Goal: Transaction & Acquisition: Purchase product/service

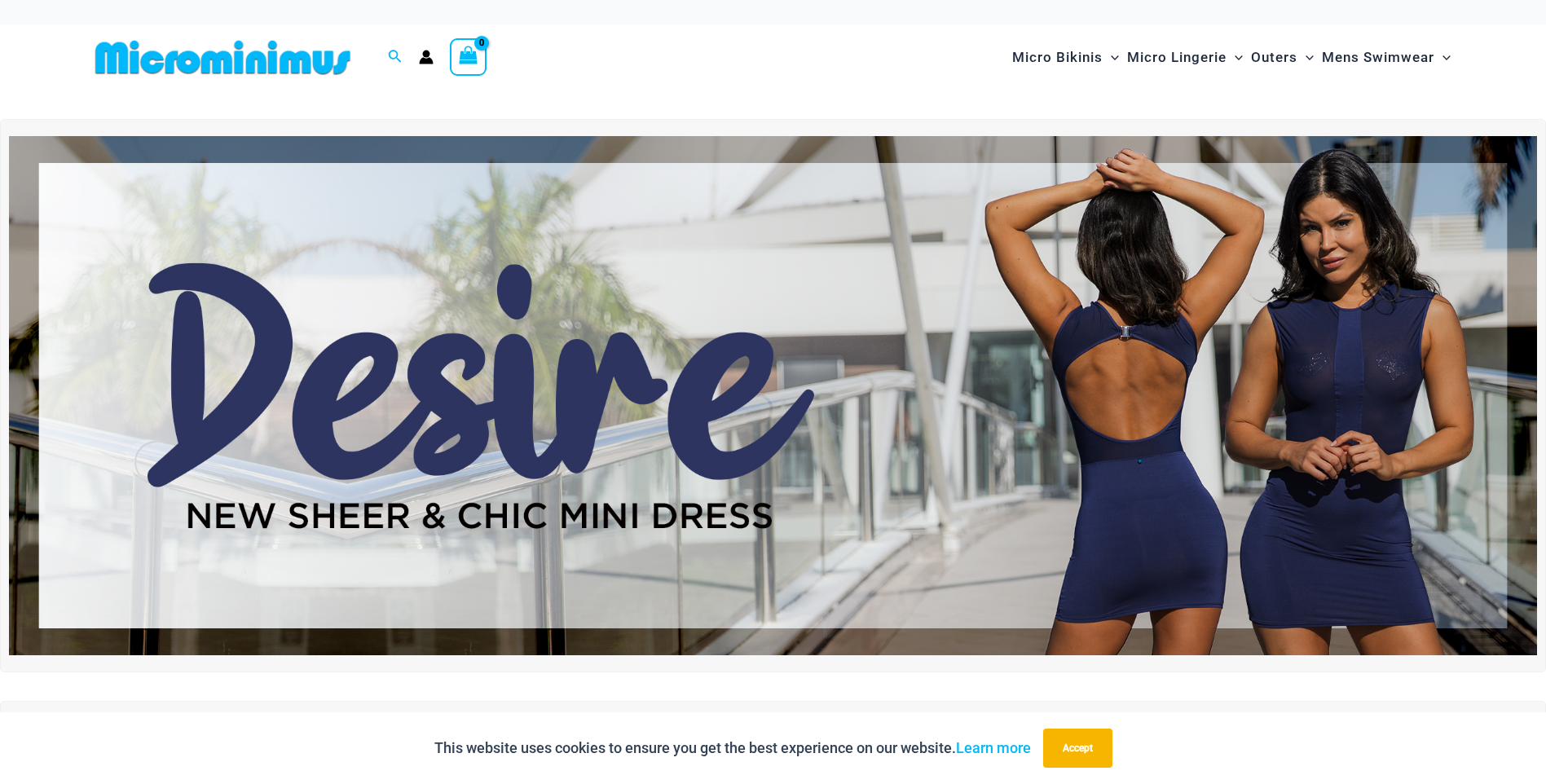
click at [716, 306] on img at bounding box center [772, 395] width 1528 height 519
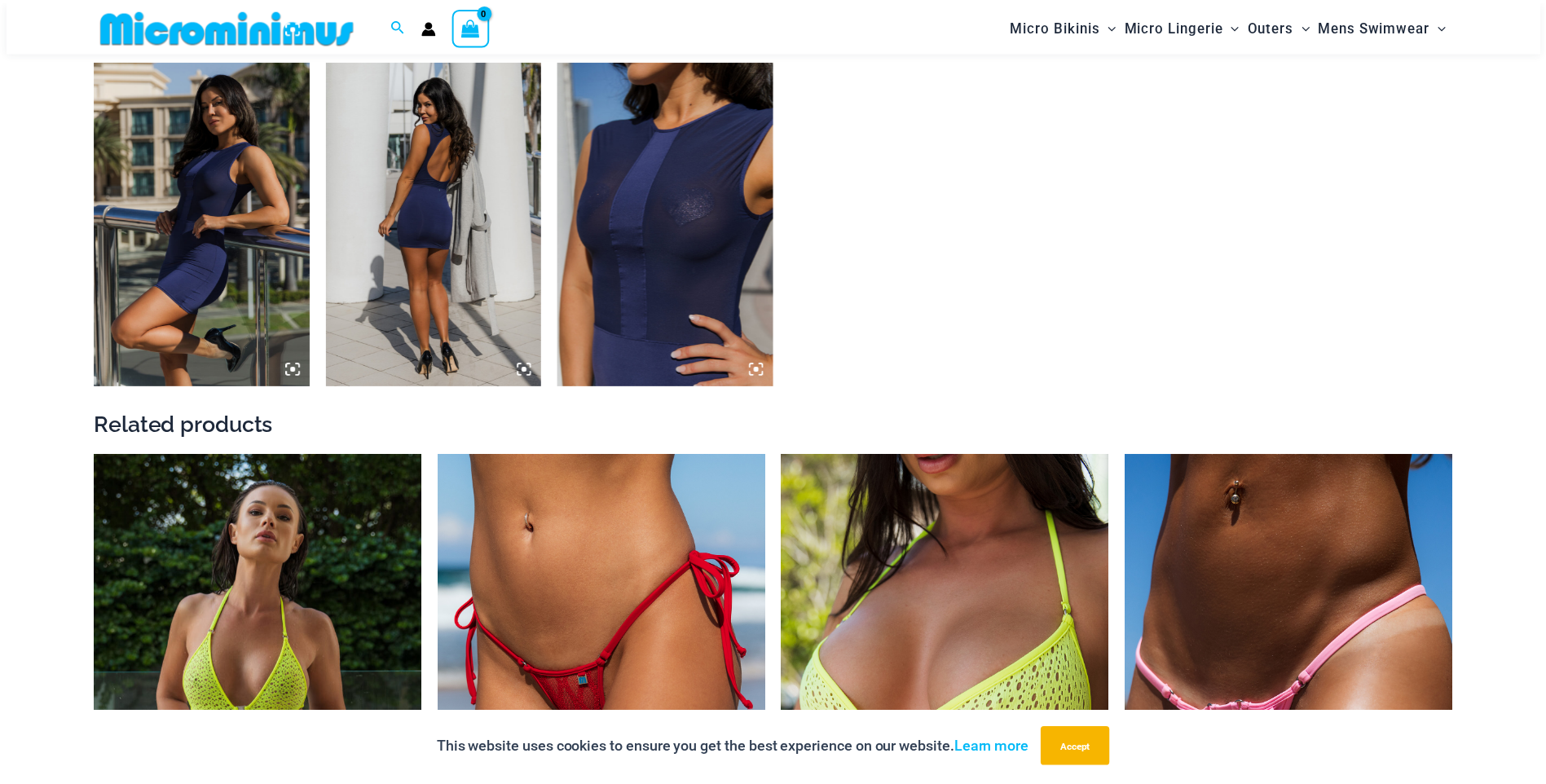
scroll to position [1861, 0]
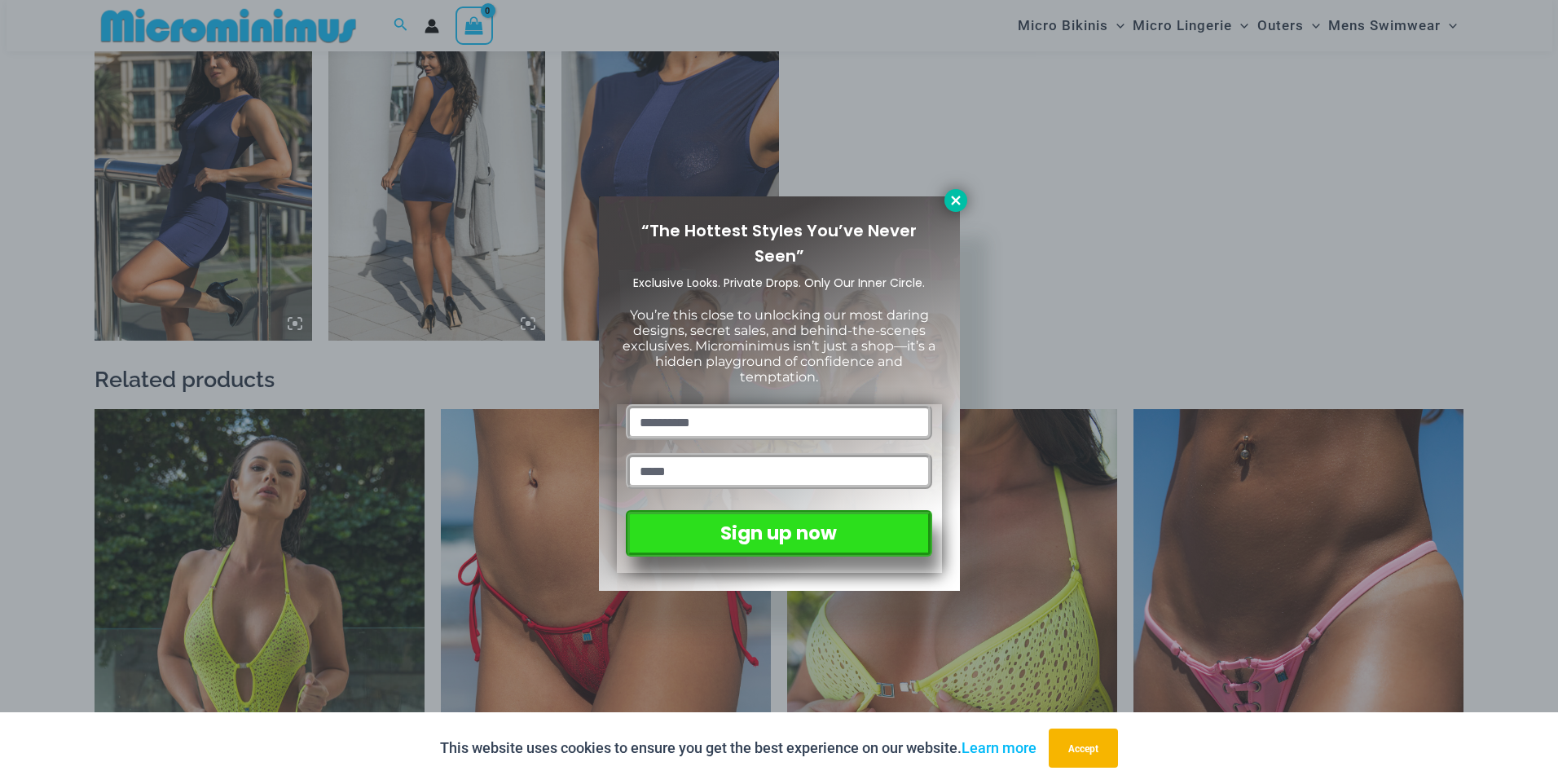
click at [954, 194] on icon at bounding box center [955, 200] width 15 height 15
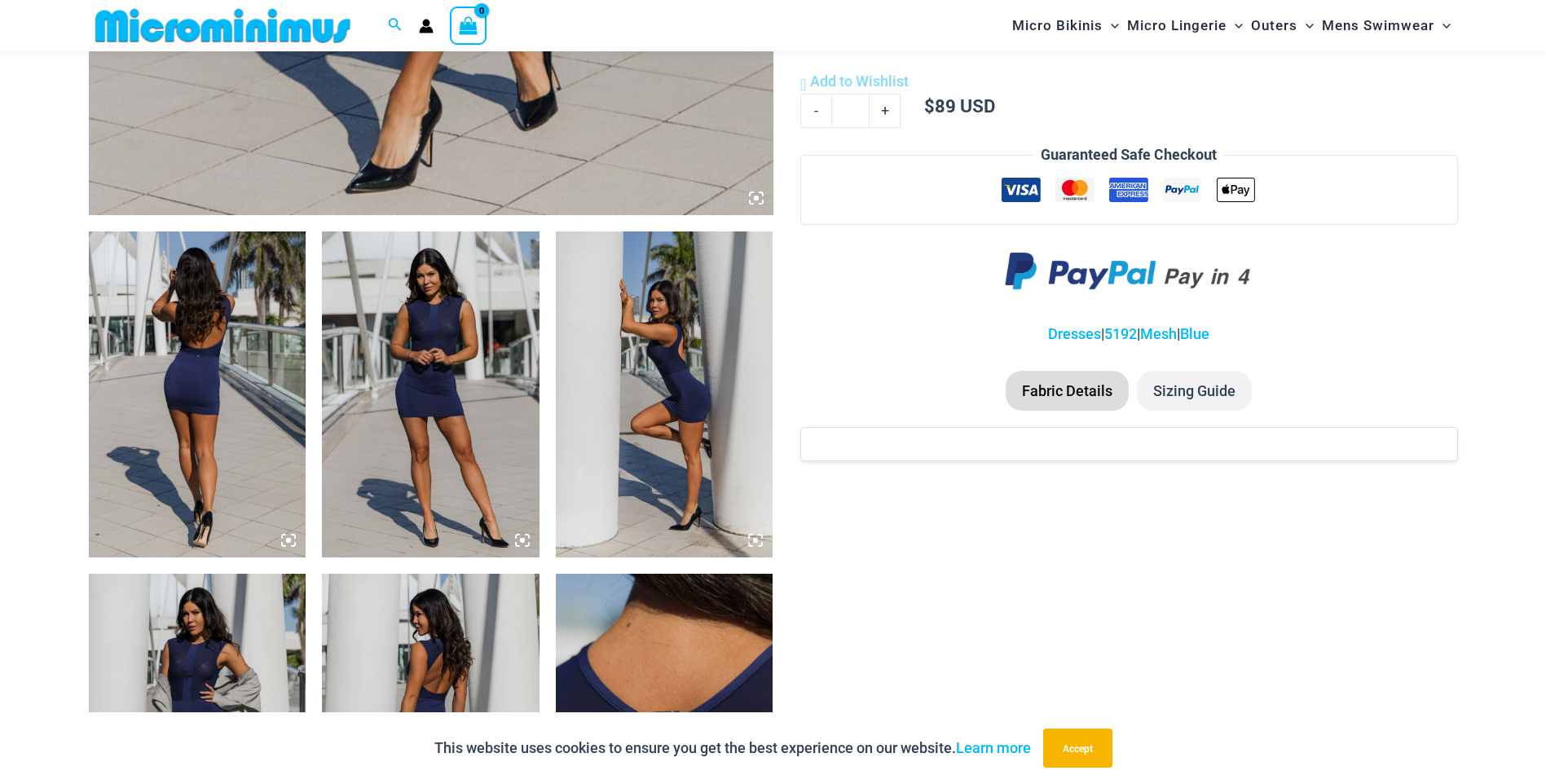
scroll to position [965, 0]
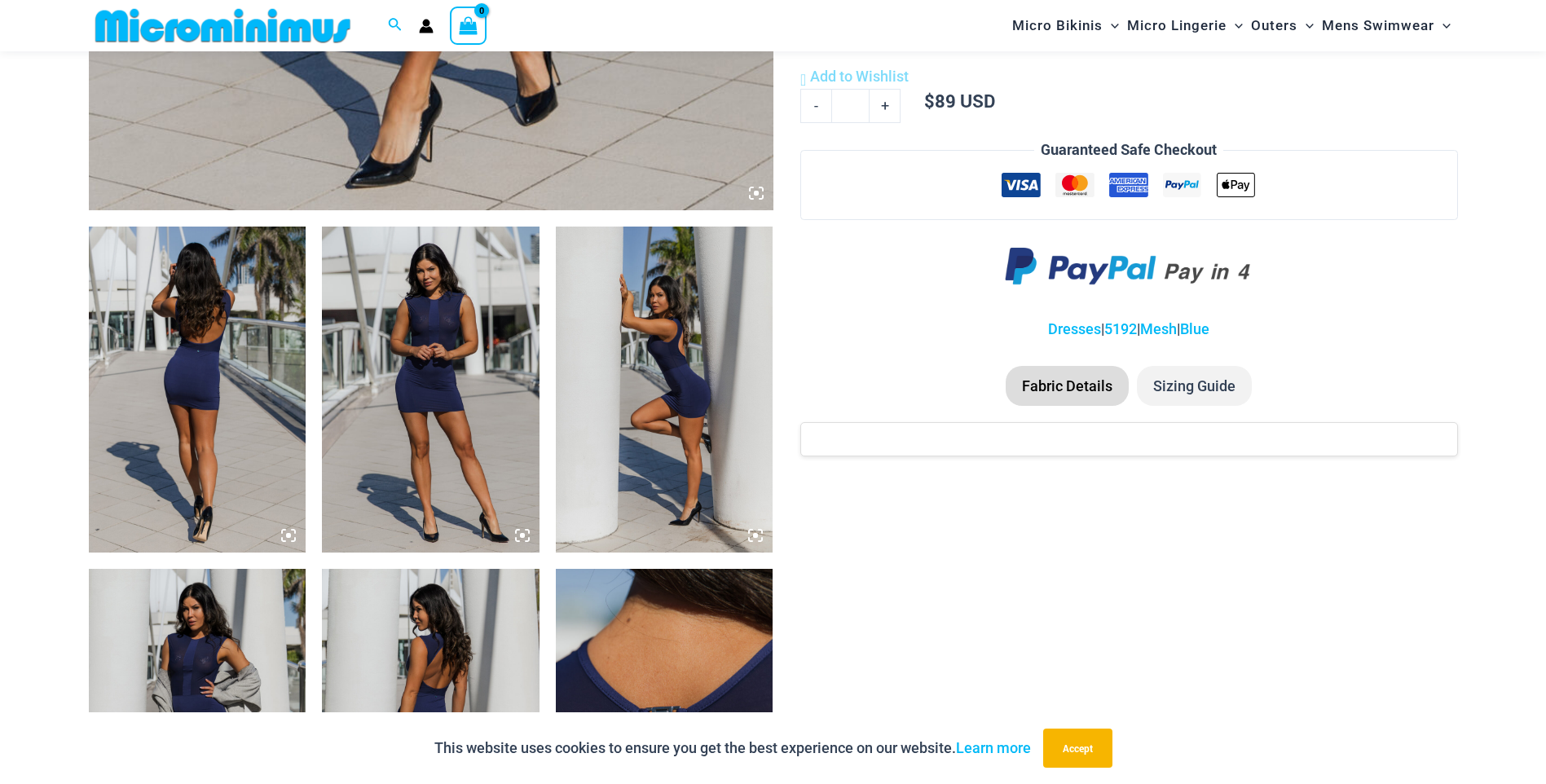
click at [233, 346] on img at bounding box center [198, 389] width 218 height 326
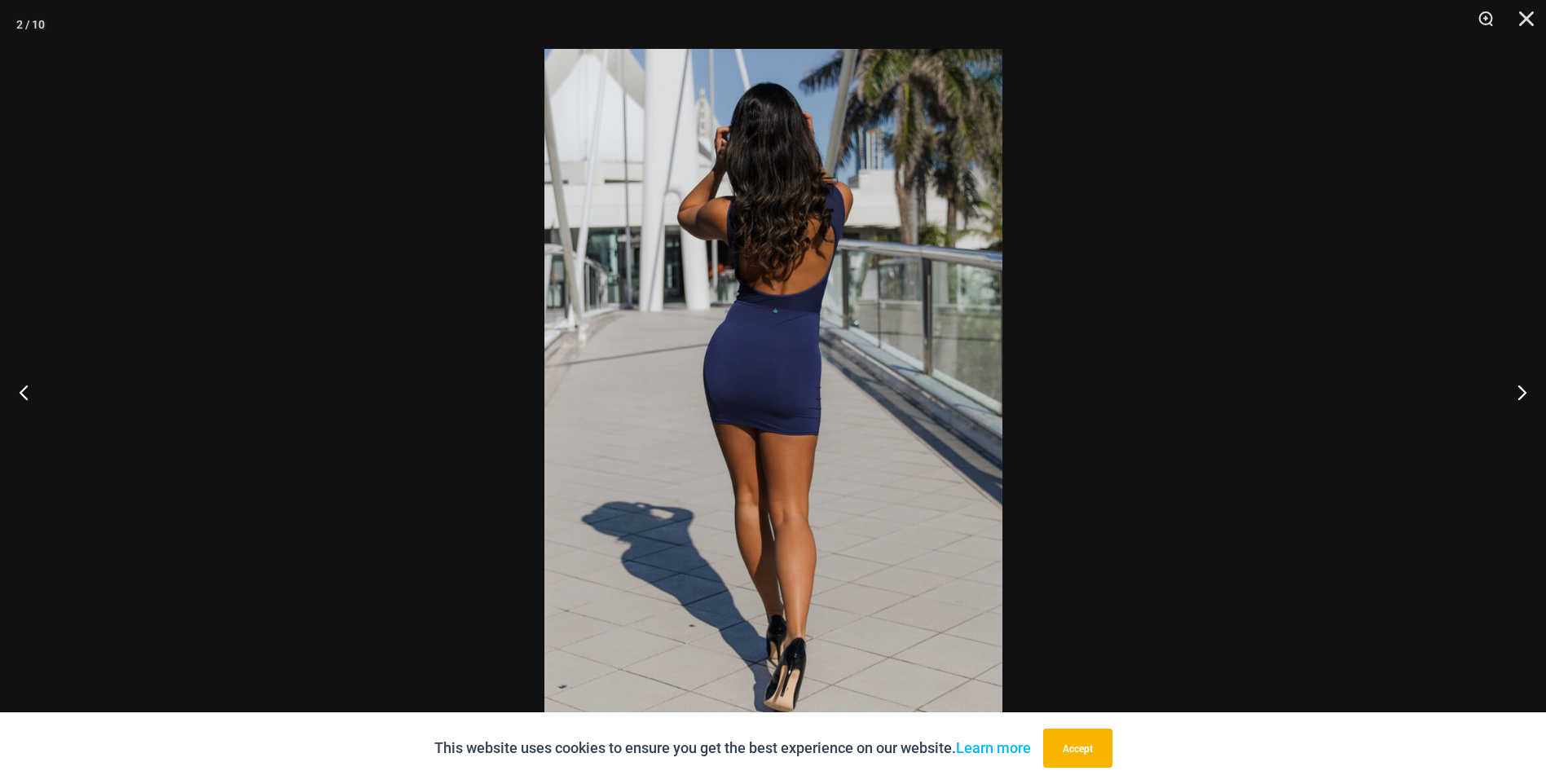
click at [663, 429] on img at bounding box center [774, 392] width 458 height 686
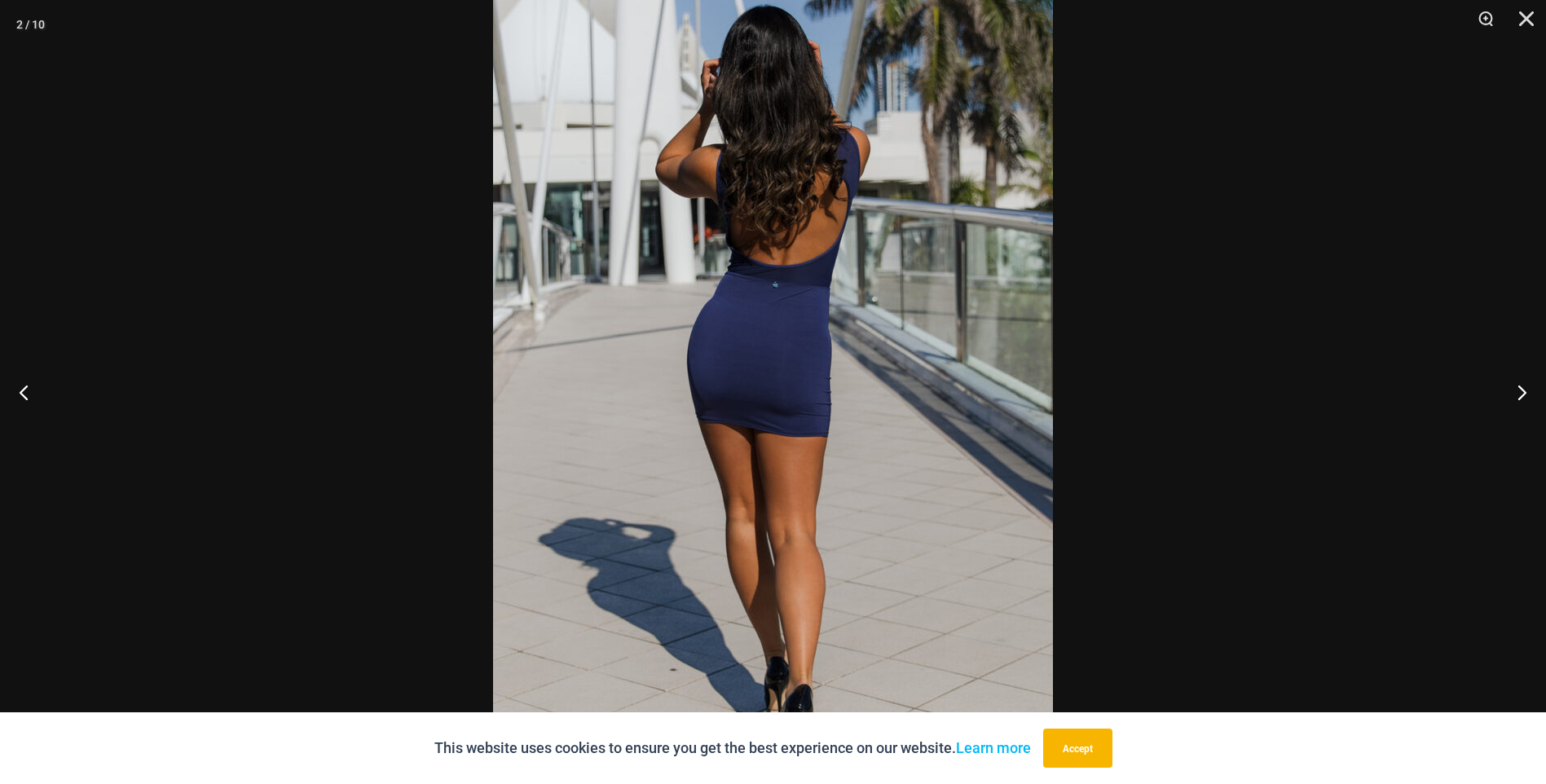
click at [336, 226] on div at bounding box center [773, 392] width 1546 height 784
